Goal: Subscribe to service/newsletter

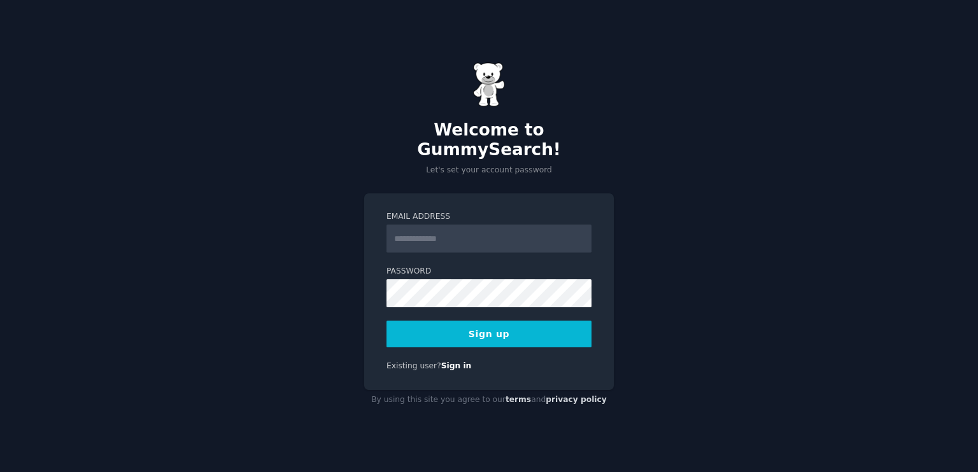
click at [451, 225] on input "Email Address" at bounding box center [488, 239] width 205 height 28
type input "**********"
click at [489, 321] on button "Sign up" at bounding box center [488, 334] width 205 height 27
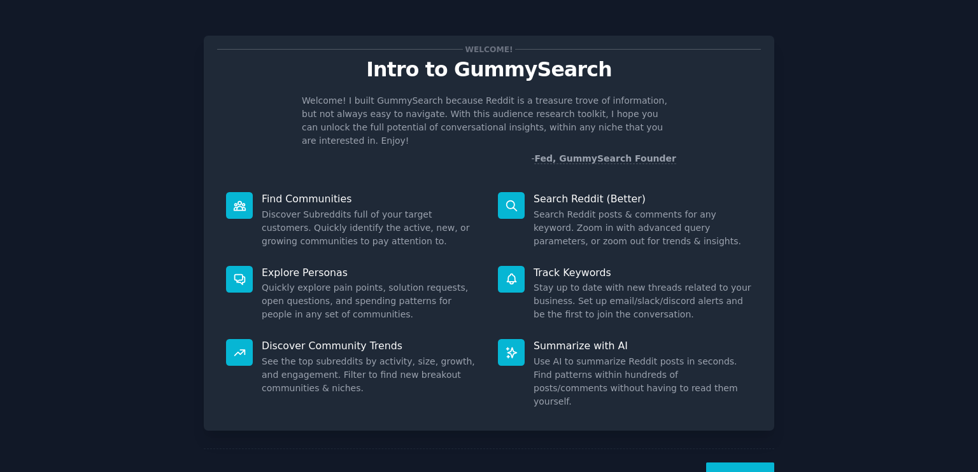
click at [731, 463] on button "Next" at bounding box center [740, 478] width 68 height 31
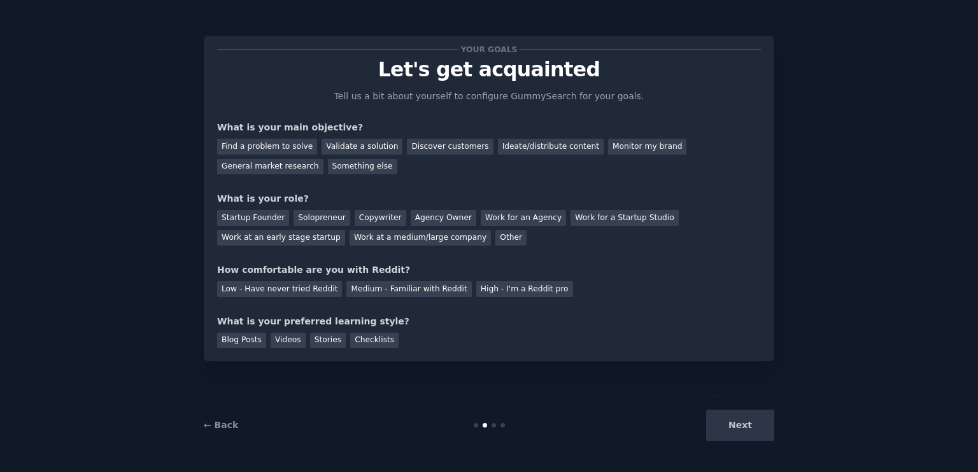
click at [731, 453] on div "← Back Next" at bounding box center [489, 425] width 570 height 59
click at [738, 437] on div "Next" at bounding box center [679, 425] width 190 height 31
click at [739, 431] on div "Next" at bounding box center [679, 425] width 190 height 31
click at [740, 423] on div "Next" at bounding box center [679, 425] width 190 height 31
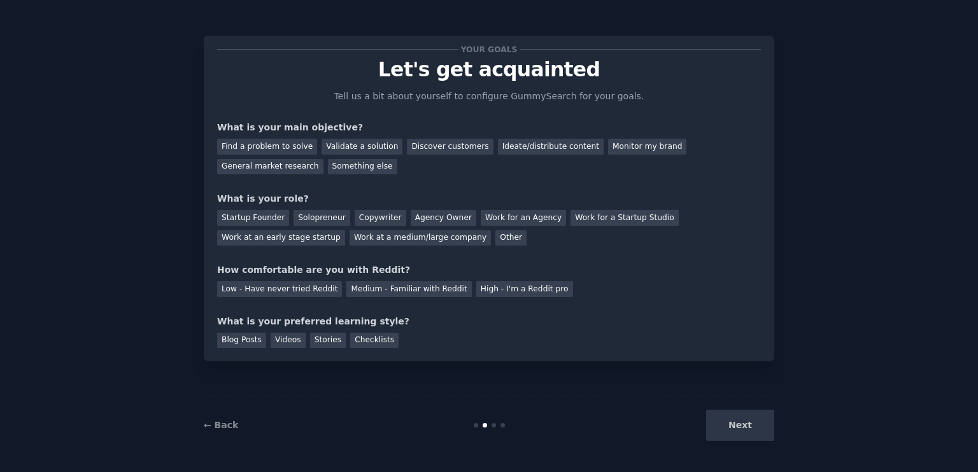
click at [647, 419] on div "Next" at bounding box center [679, 425] width 190 height 31
click at [267, 142] on div "Find a problem to solve" at bounding box center [267, 147] width 100 height 16
click at [364, 143] on div "Validate a solution" at bounding box center [361, 147] width 81 height 16
click at [242, 144] on div "Find a problem to solve" at bounding box center [267, 147] width 100 height 16
click at [232, 214] on div "Startup Founder" at bounding box center [253, 218] width 72 height 16
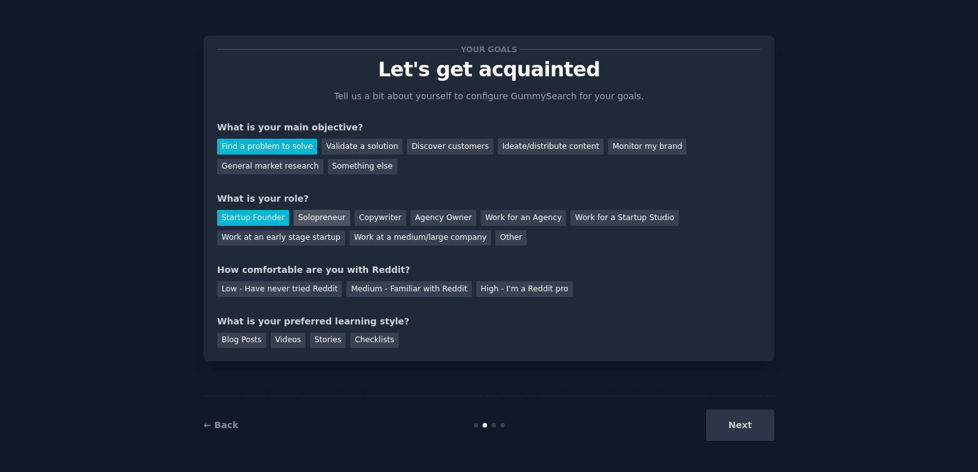
click at [311, 217] on div "Solopreneur" at bounding box center [321, 218] width 56 height 16
click at [495, 244] on div "Other" at bounding box center [510, 238] width 31 height 16
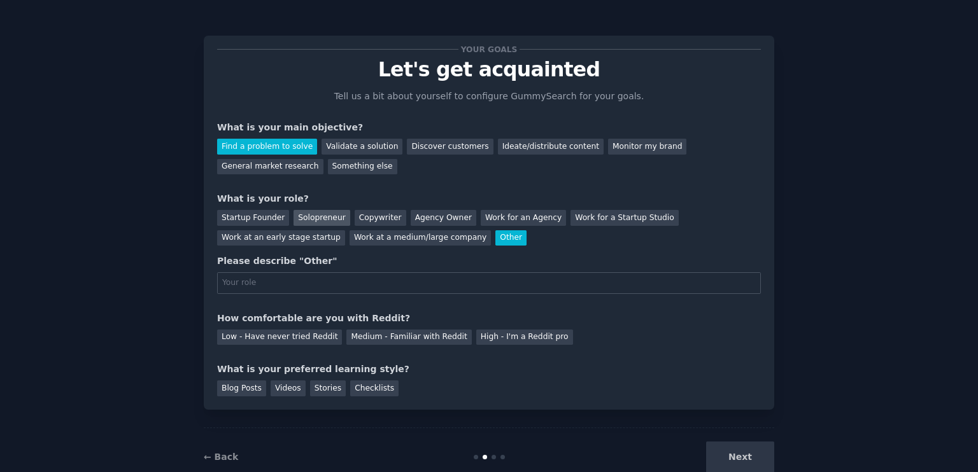
click at [297, 219] on div "Solopreneur" at bounding box center [321, 218] width 56 height 16
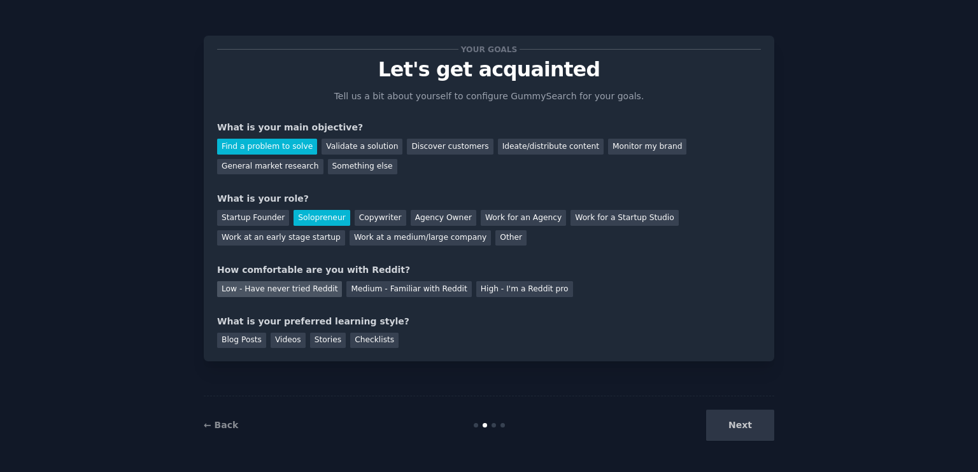
click at [311, 286] on div "Low - Have never tried Reddit" at bounding box center [279, 289] width 125 height 16
click at [322, 335] on div "Stories" at bounding box center [328, 341] width 36 height 16
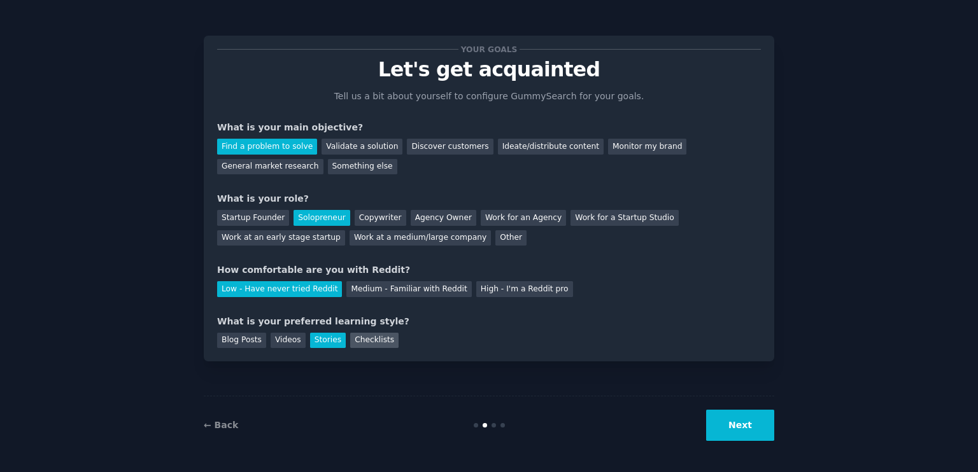
click at [354, 338] on div "Checklists" at bounding box center [374, 341] width 48 height 16
click at [279, 345] on div "Videos" at bounding box center [287, 341] width 35 height 16
click at [310, 343] on div "Stories" at bounding box center [328, 341] width 36 height 16
click at [736, 422] on button "Next" at bounding box center [740, 425] width 68 height 31
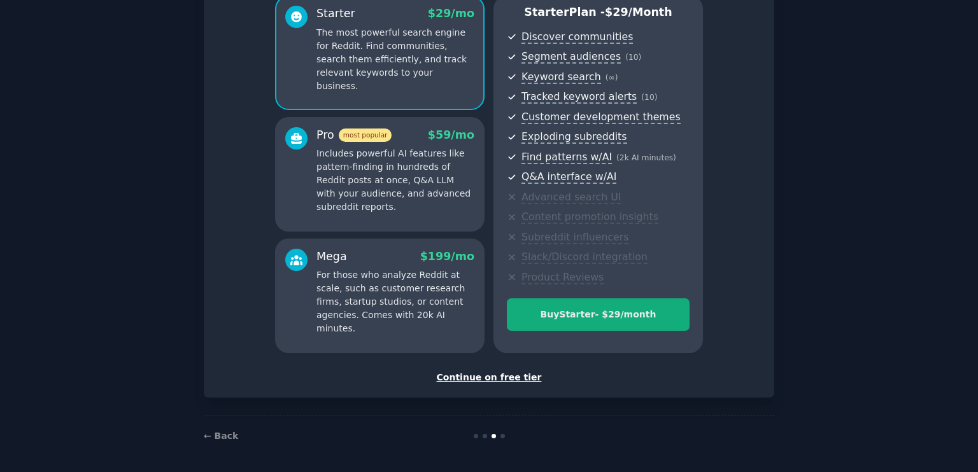
scroll to position [120, 0]
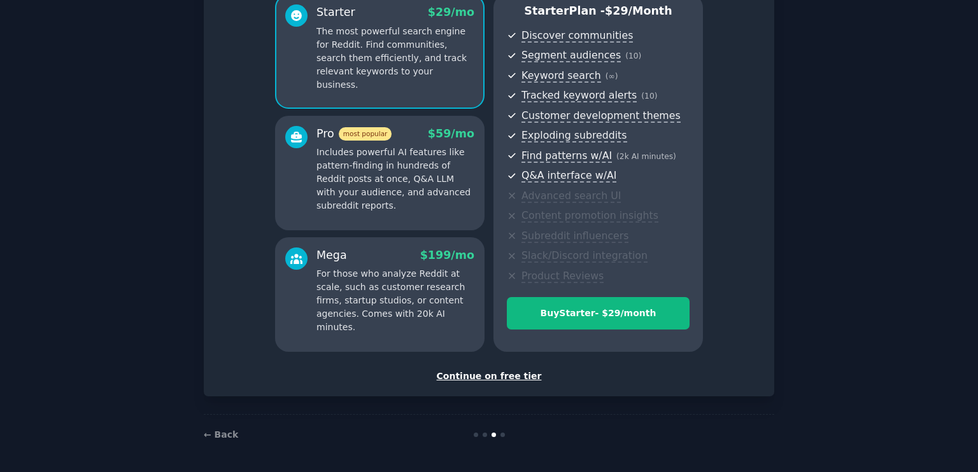
click at [479, 377] on div "Continue on free tier" at bounding box center [489, 376] width 544 height 13
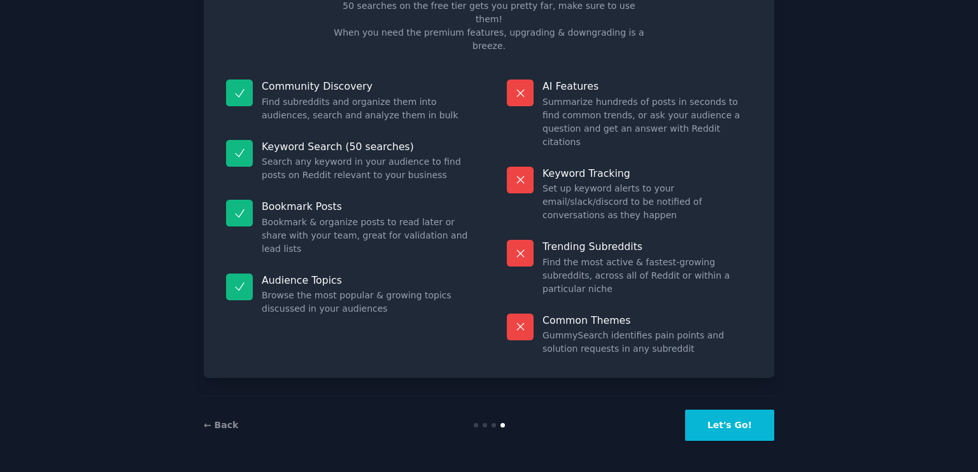
scroll to position [23, 0]
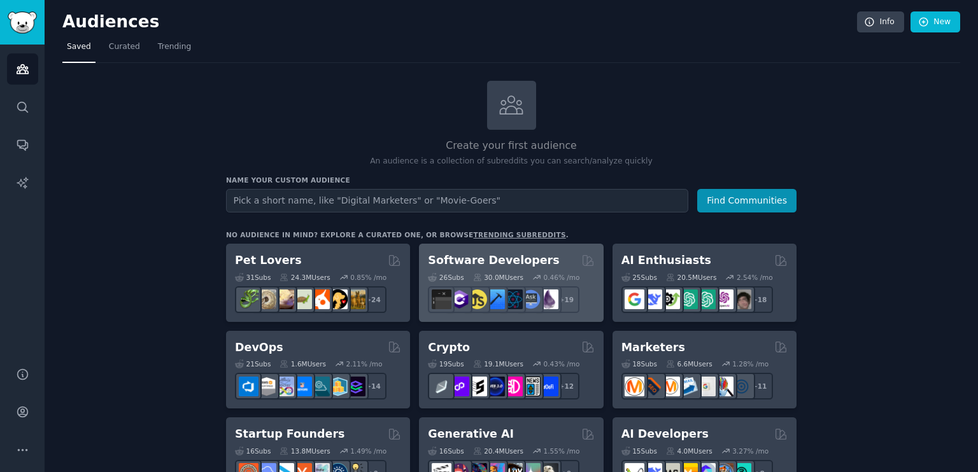
click at [543, 264] on div "Software Developers" at bounding box center [511, 261] width 166 height 16
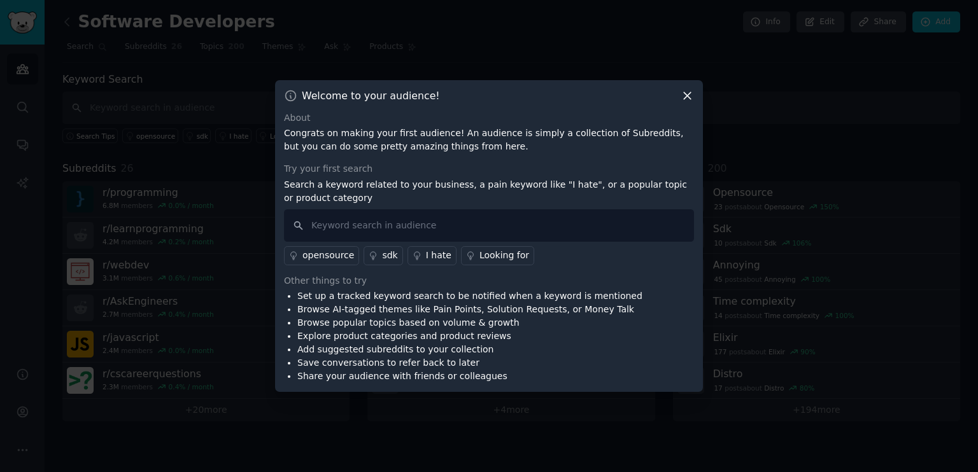
click at [685, 97] on icon at bounding box center [687, 95] width 7 height 7
